Goal: Task Accomplishment & Management: Use online tool/utility

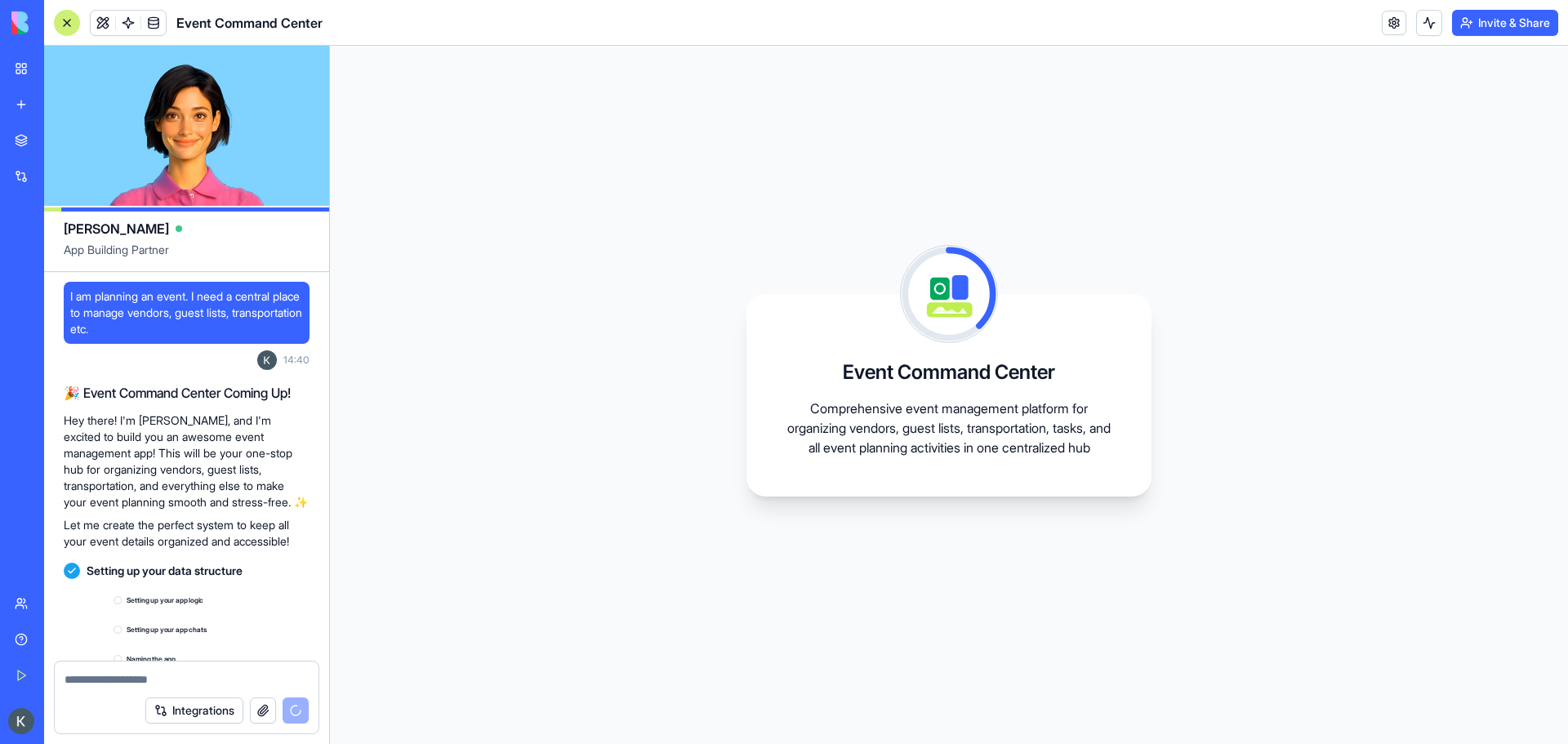
scroll to position [196, 0]
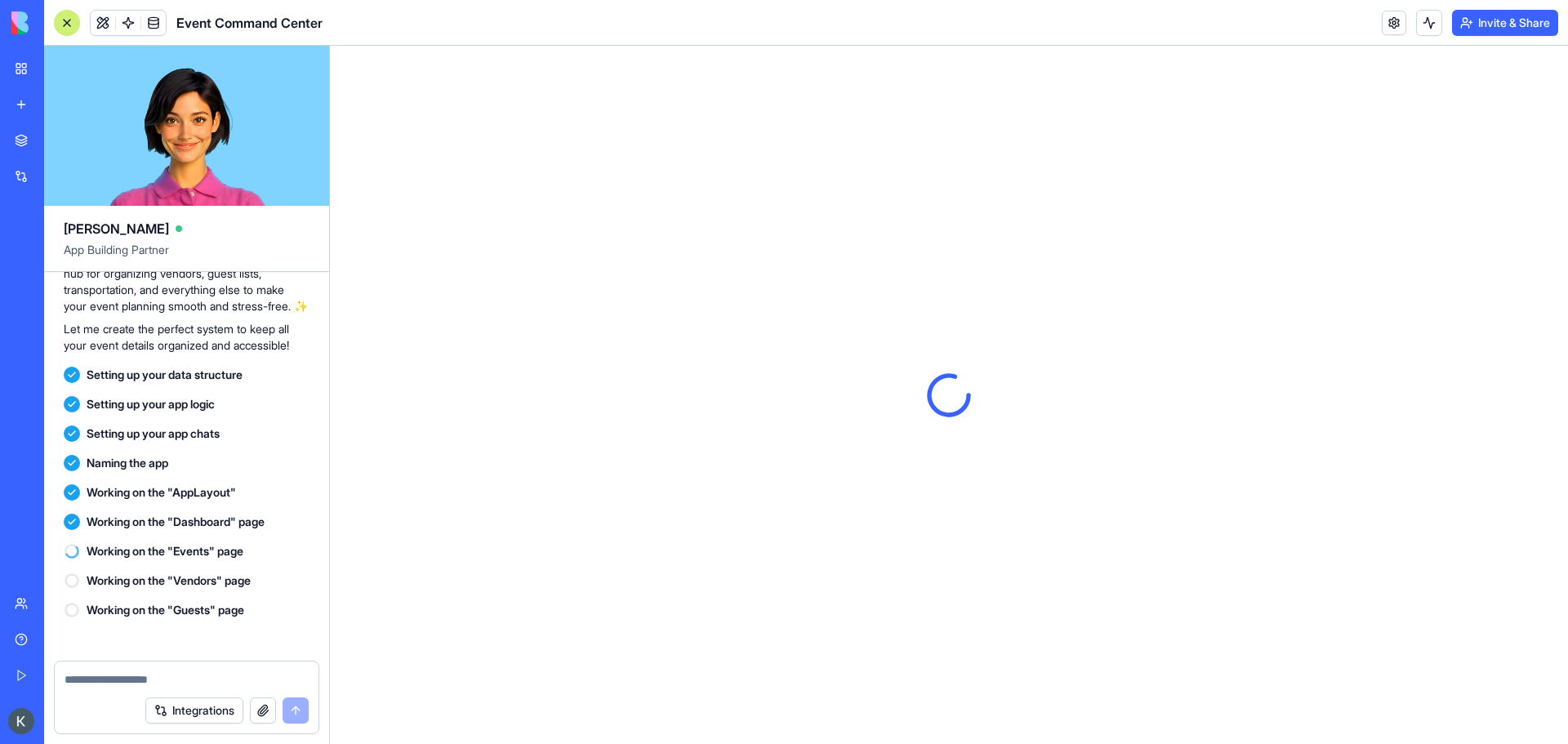
scroll to position [552, 0]
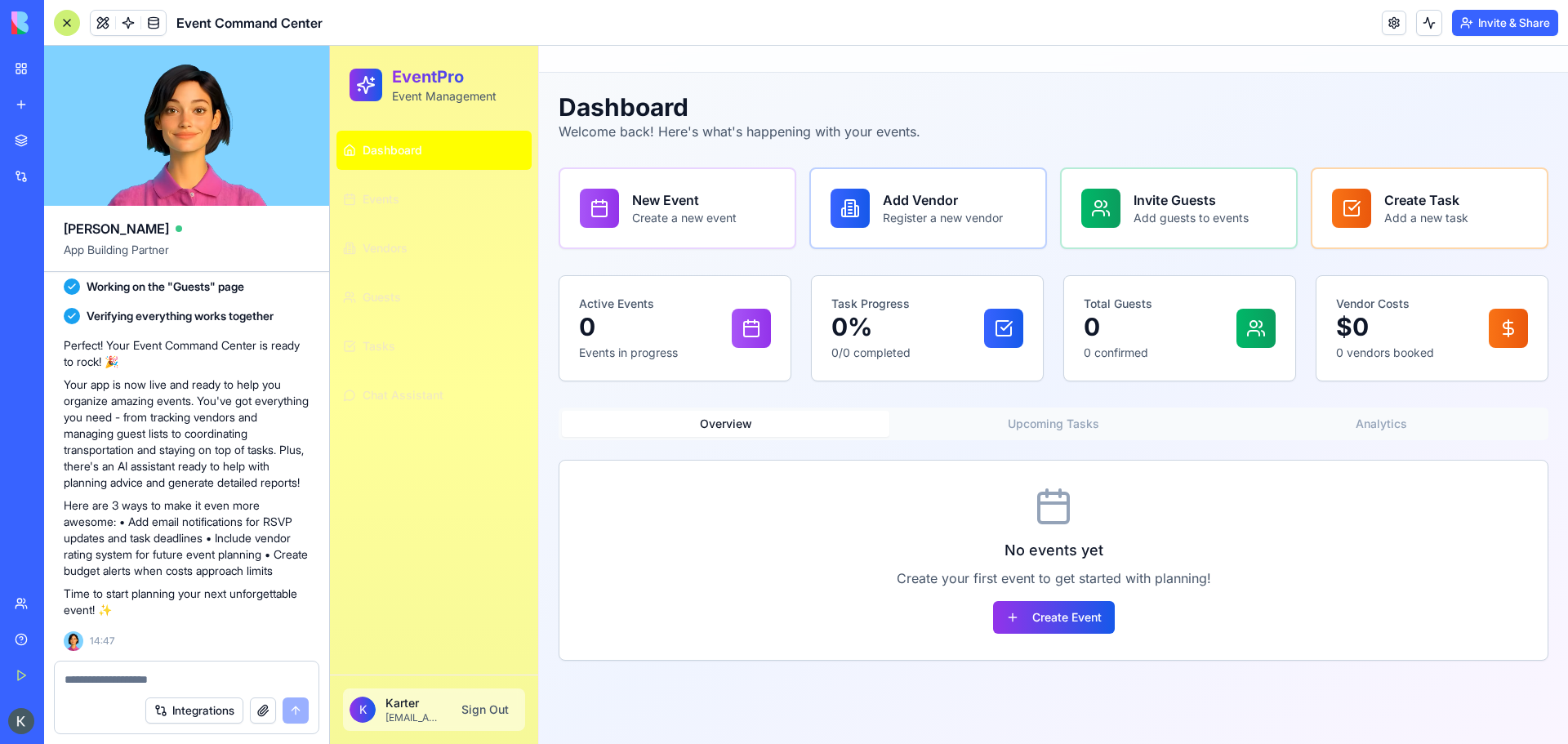
drag, startPoint x: 1509, startPoint y: 336, endPoint x: 1484, endPoint y: 334, distance: 25.1
click at [1508, 336] on line at bounding box center [1508, 328] width 0 height 17
click at [1416, 334] on p "$0" at bounding box center [1384, 326] width 98 height 30
click at [1244, 587] on p "Create your first event to get started with planning!" at bounding box center [1053, 578] width 935 height 20
click at [964, 536] on div "No events yet Create your first event to get started with planning! Create Event" at bounding box center [1054, 560] width 988 height 199
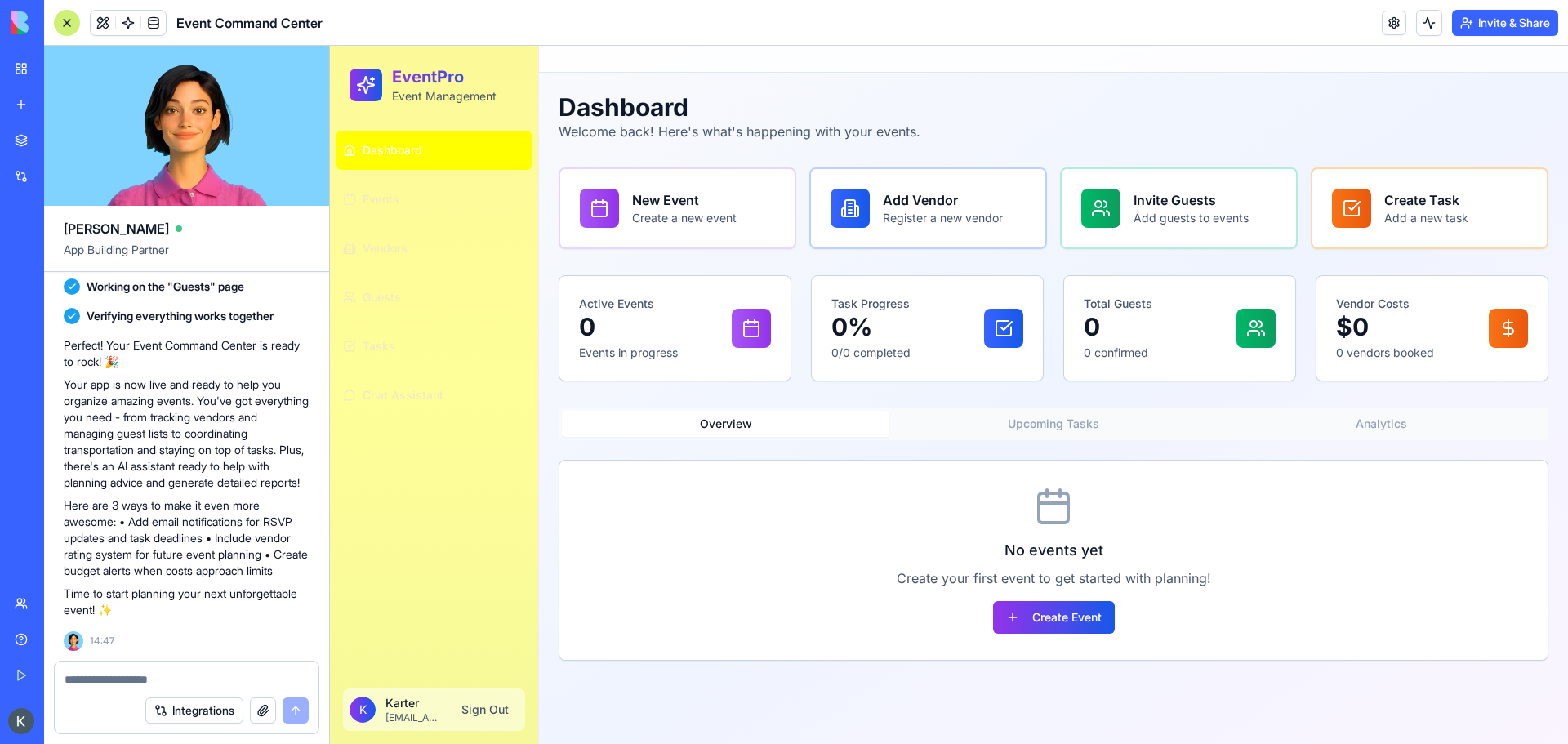
click at [1031, 536] on div "No events yet Create your first event to get started with planning! Create Event" at bounding box center [1054, 560] width 988 height 199
click at [1045, 622] on button "Create Event" at bounding box center [1053, 617] width 121 height 33
click at [1048, 617] on button "Create Event" at bounding box center [1053, 617] width 121 height 33
click at [1148, 342] on div "Total Guests 0 0 confirmed" at bounding box center [1118, 328] width 69 height 65
click at [965, 323] on div "Task Progress 0% 0/0 completed" at bounding box center [926, 328] width 192 height 65
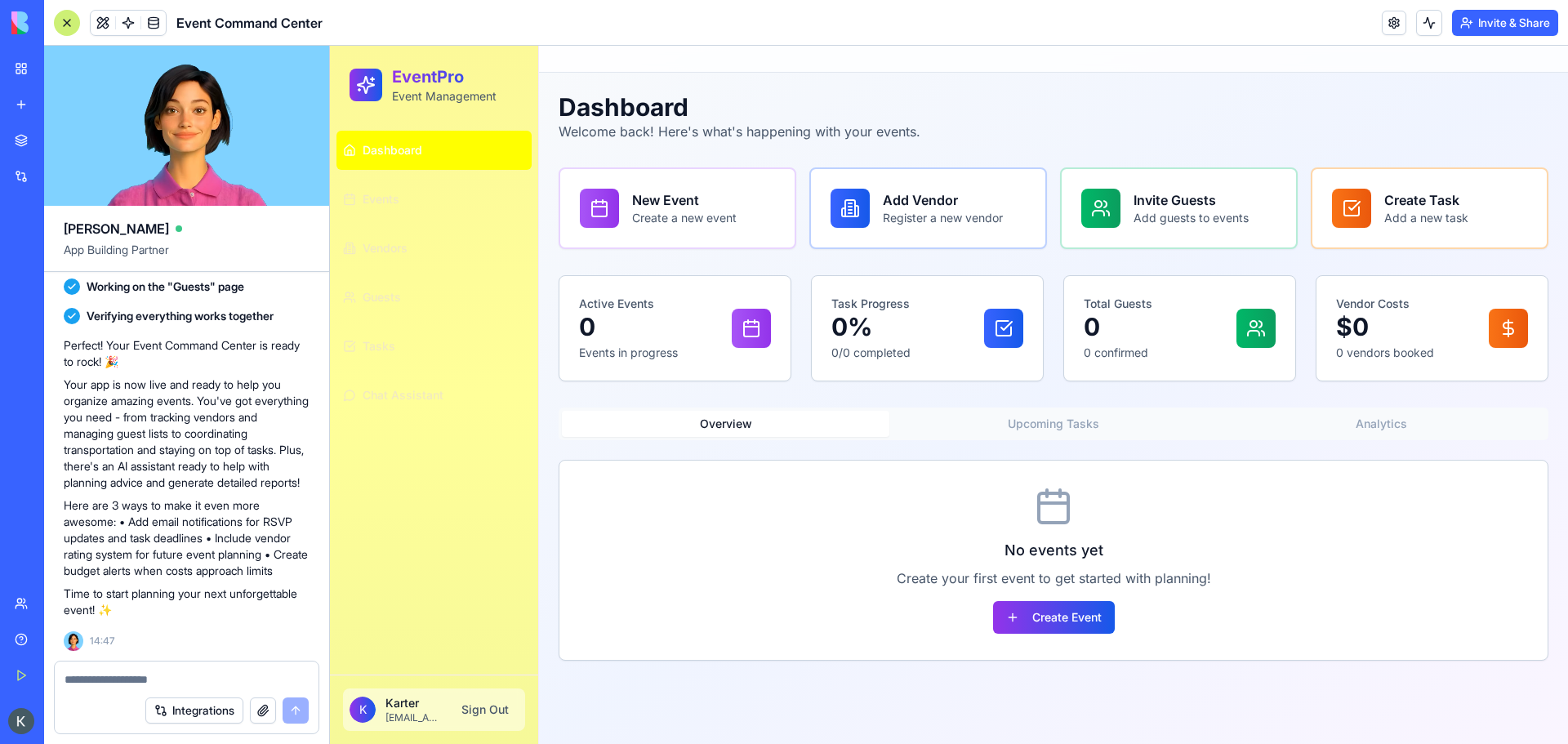
drag, startPoint x: 719, startPoint y: 331, endPoint x: 721, endPoint y: 252, distance: 79.0
click at [718, 315] on div "Active Events 0 Events in progress" at bounding box center [674, 328] width 192 height 65
click at [884, 209] on h3 "Add Vendor" at bounding box center [943, 199] width 126 height 21
click at [1160, 214] on p "Add guests to events" at bounding box center [1191, 218] width 121 height 17
click at [1410, 214] on p "Add a new task" at bounding box center [1425, 218] width 88 height 17
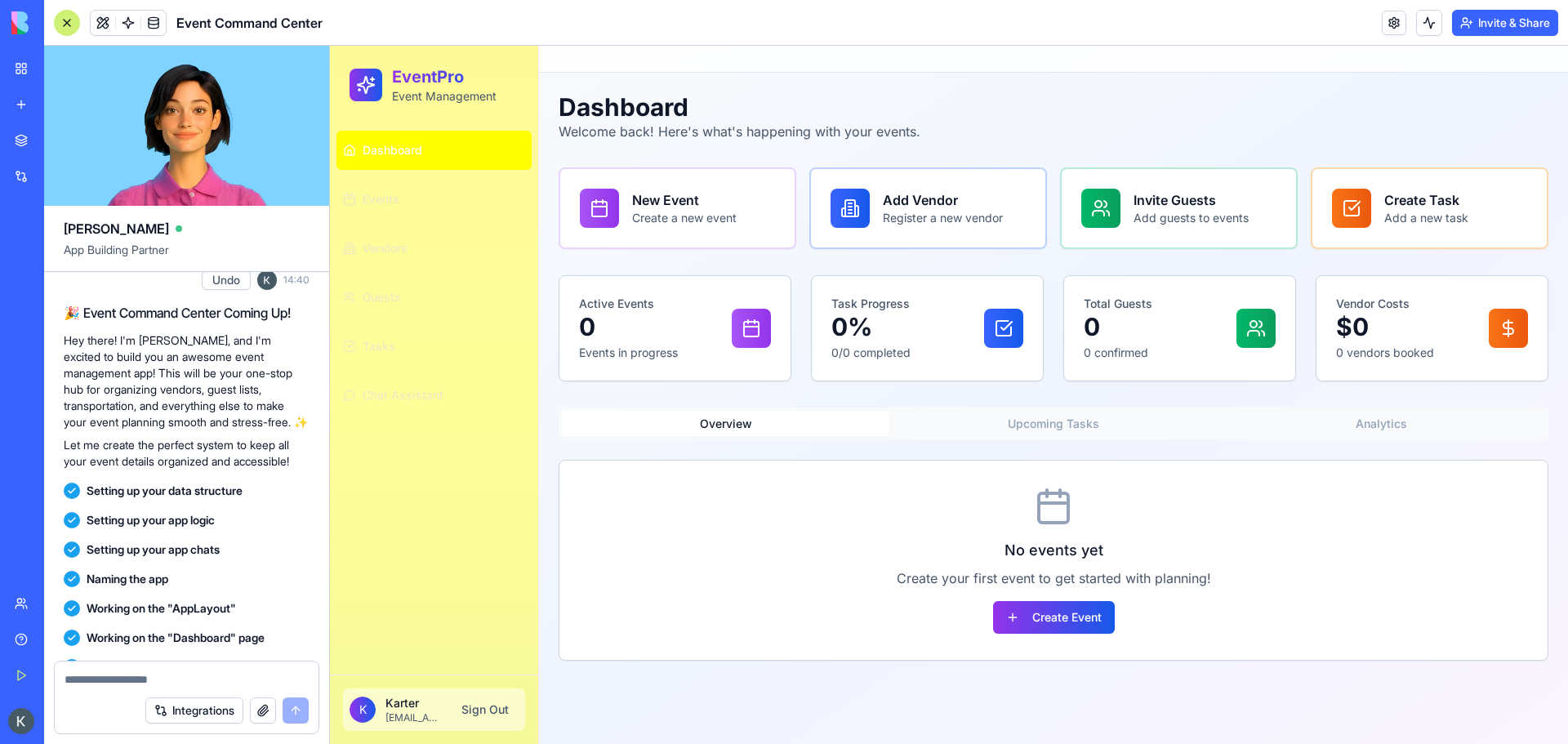
scroll to position [0, 0]
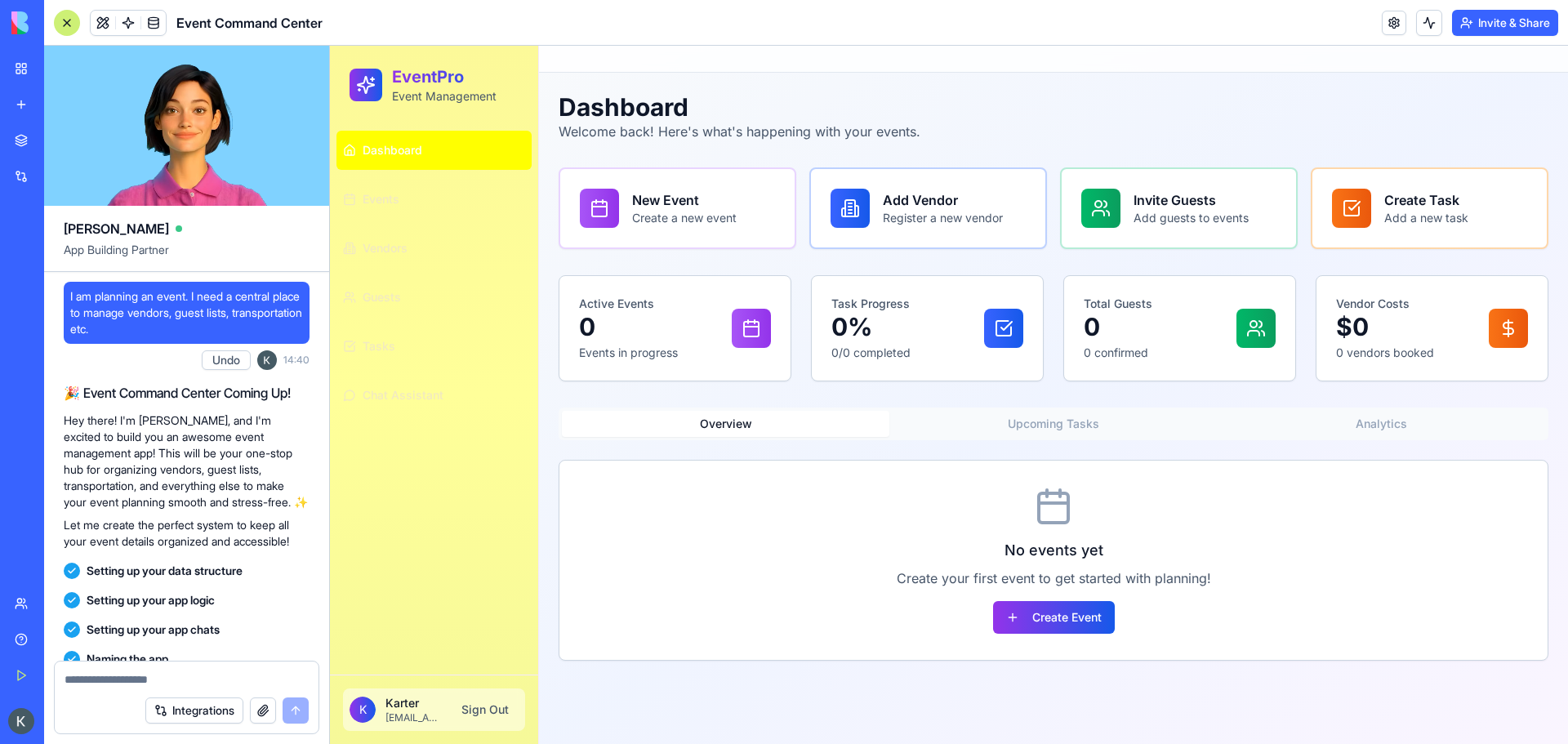
click at [1027, 141] on div "Dashboard Welcome back! Here's what's happening with your events. New Event Cre…" at bounding box center [1054, 376] width 989 height 569
